Goal: Transaction & Acquisition: Download file/media

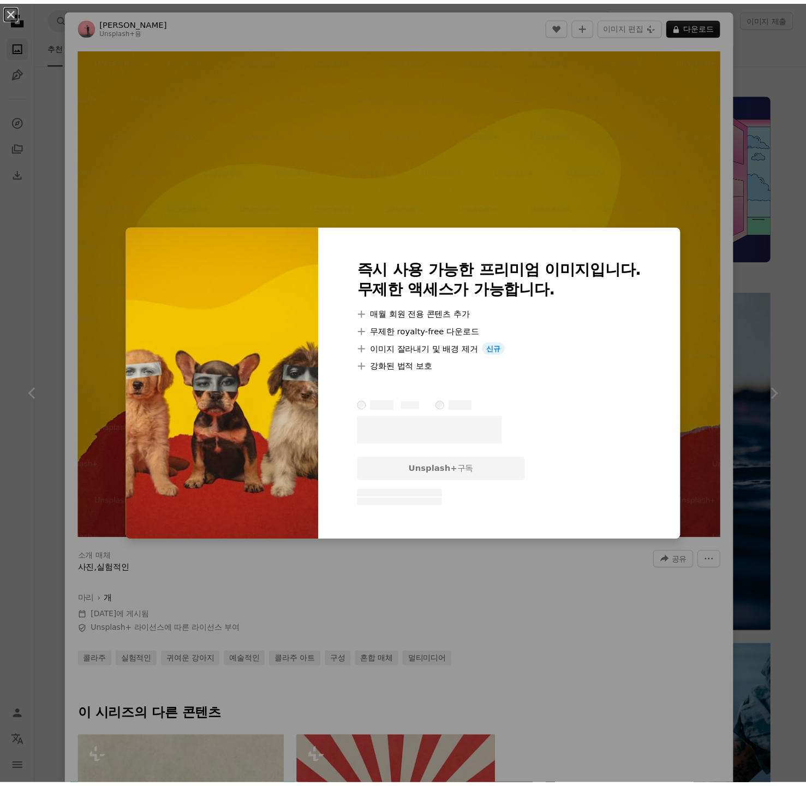
scroll to position [1617, 0]
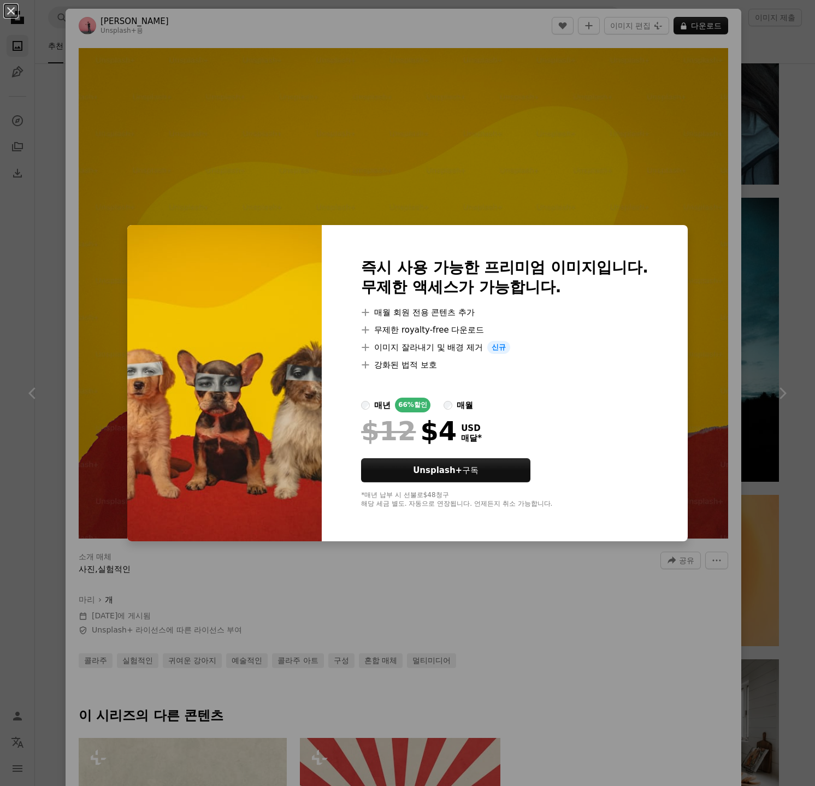
click at [650, 177] on div "An X shape 즉시 사용 가능한 프리미엄 이미지입니다. 무제한 액세스가 가능합니다. A plus sign 매월 회원 전용 콘텐츠 추가 A…" at bounding box center [407, 393] width 815 height 786
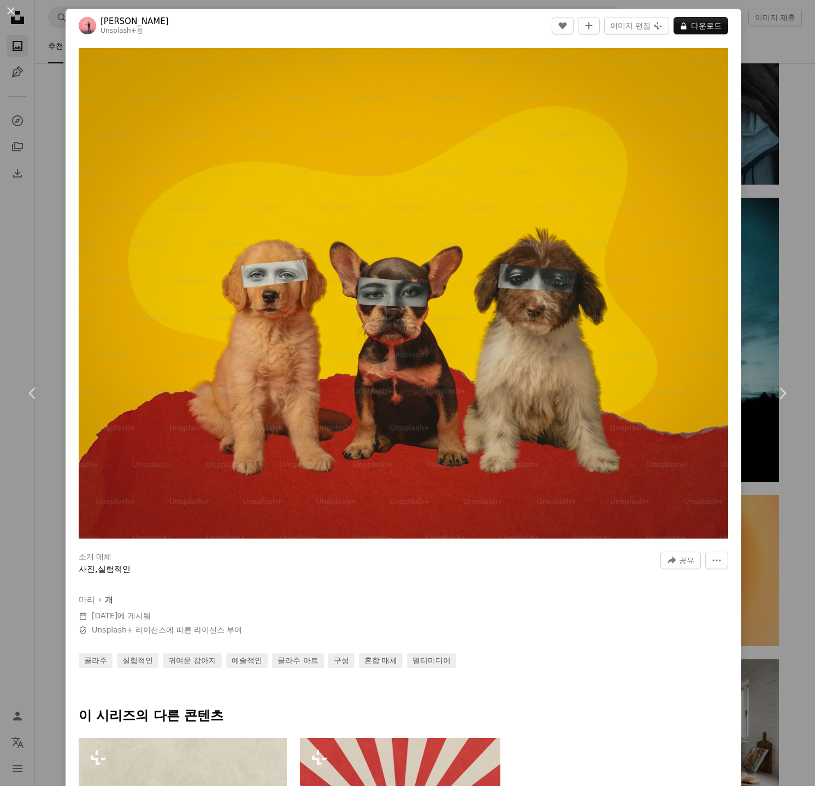
click at [744, 213] on div "An X shape Chevron left Chevron right [PERSON_NAME] Unsplash+ 용 A heart A plus …" at bounding box center [407, 393] width 815 height 786
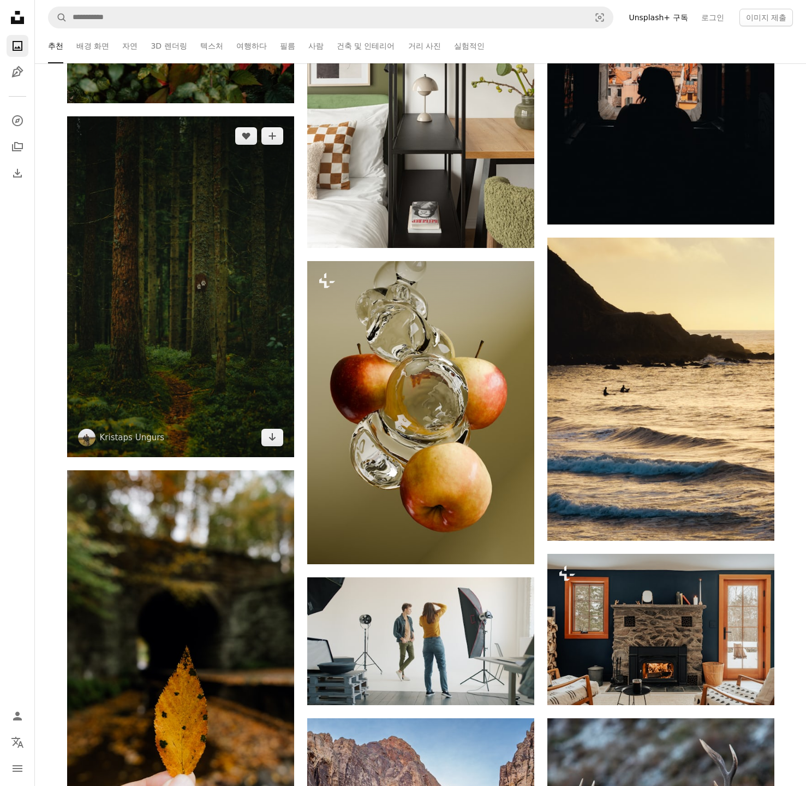
scroll to position [5495, 0]
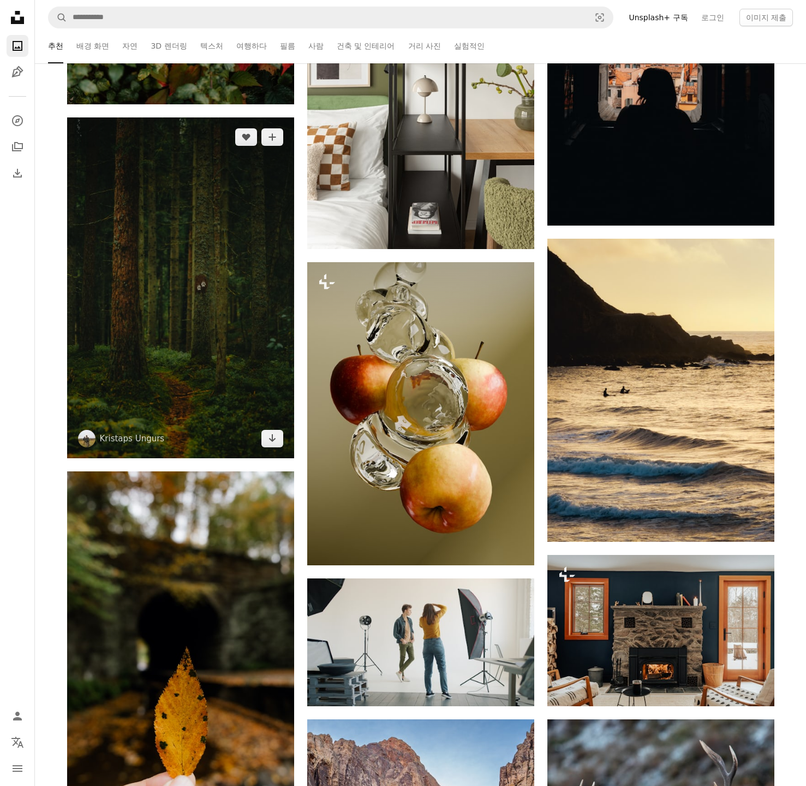
click at [254, 373] on img at bounding box center [180, 287] width 227 height 341
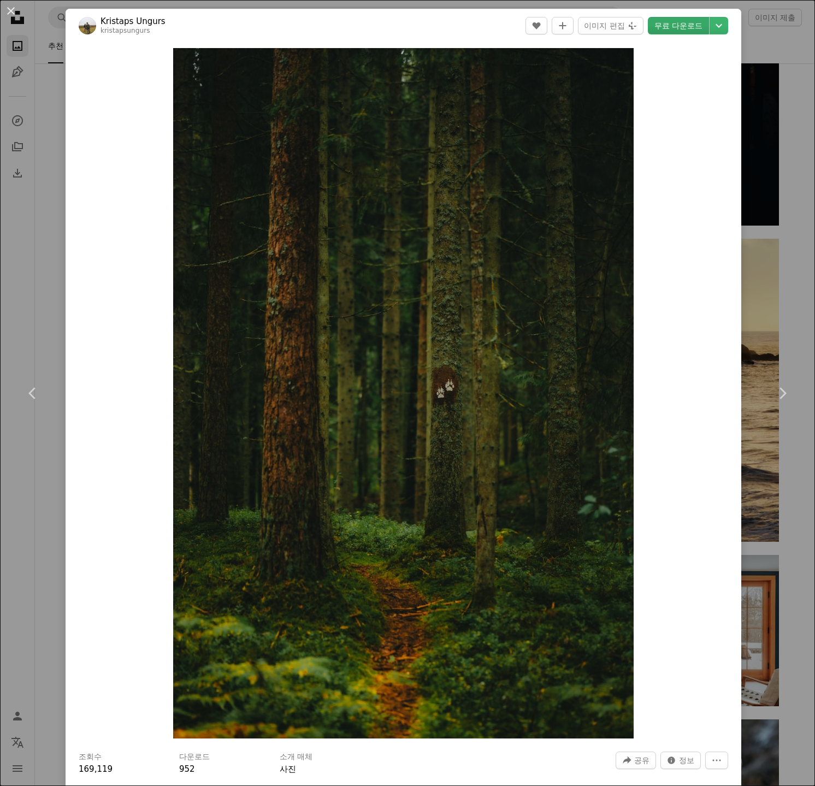
click at [653, 22] on link "무료 다운로드" at bounding box center [678, 25] width 61 height 17
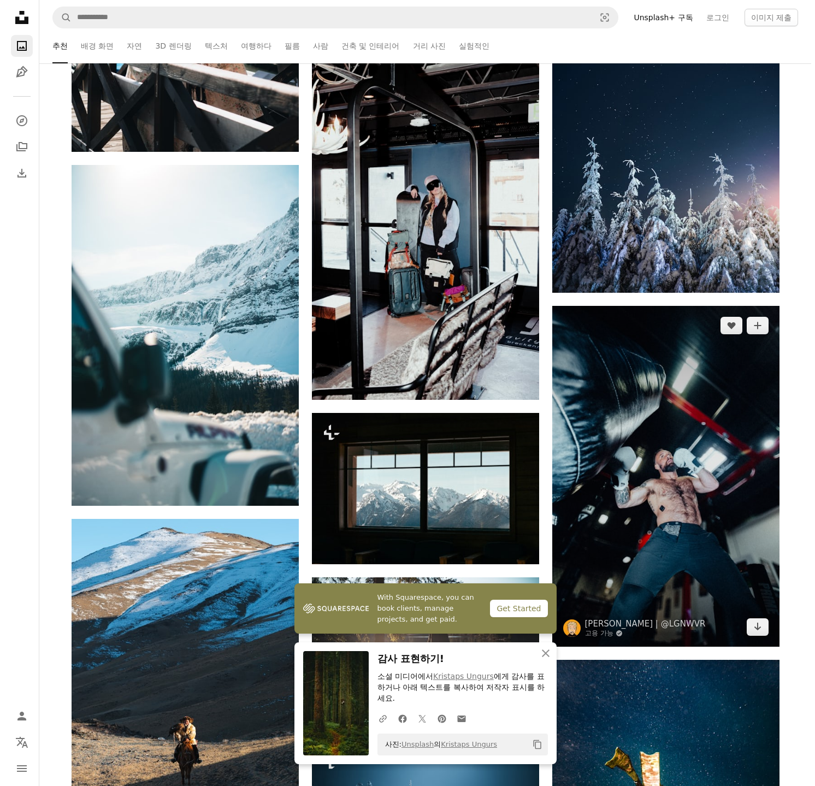
scroll to position [6510, 0]
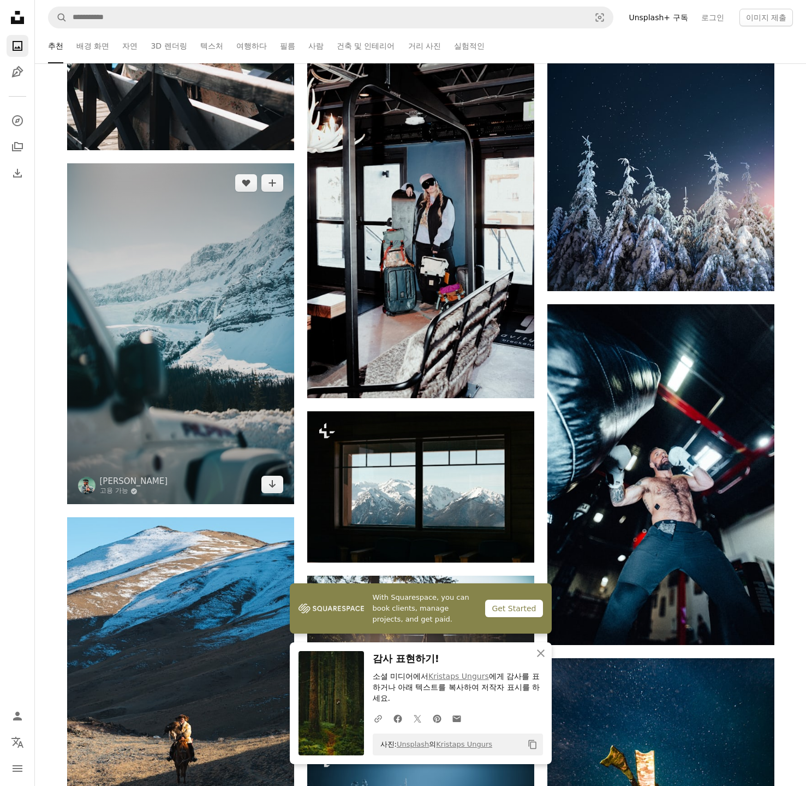
click at [172, 375] on img at bounding box center [180, 333] width 227 height 341
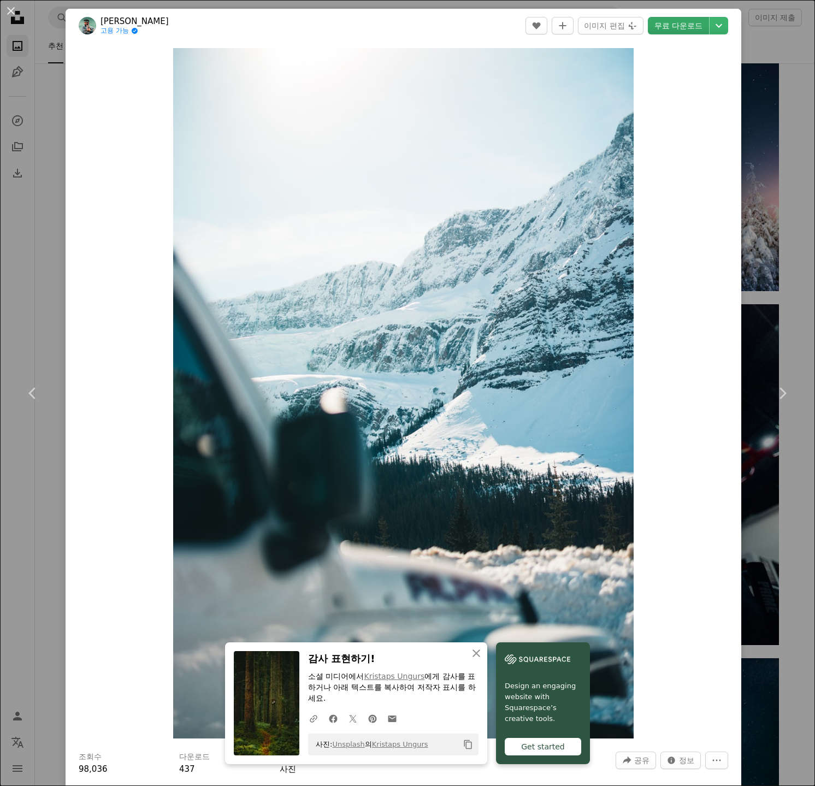
click at [669, 31] on link "무료 다운로드" at bounding box center [678, 25] width 61 height 17
